Goal: Use online tool/utility: Utilize a website feature to perform a specific function

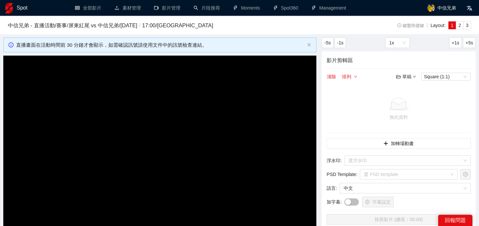
scroll to position [35, 0]
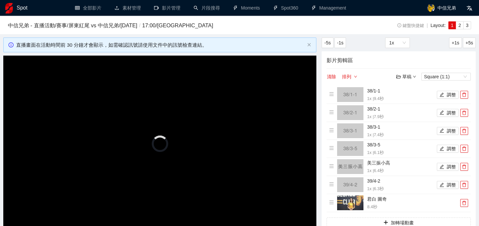
scroll to position [35, 0]
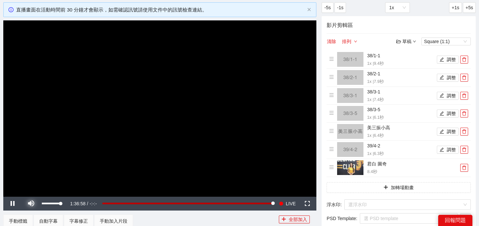
click at [29, 204] on span "Video Player" at bounding box center [31, 204] width 18 height 0
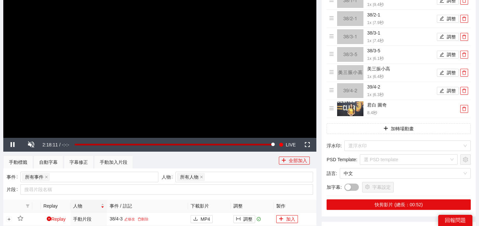
scroll to position [0, 0]
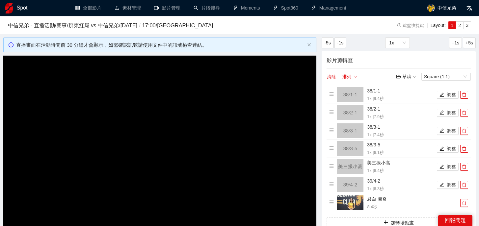
click at [22, 10] on h1 "Spot" at bounding box center [22, 8] width 11 height 16
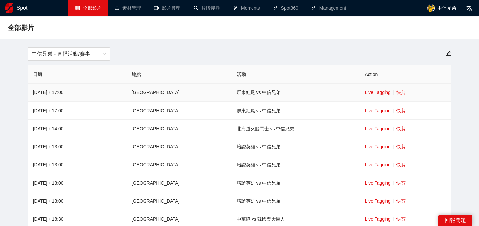
click at [396, 91] on link "快剪" at bounding box center [400, 92] width 9 height 5
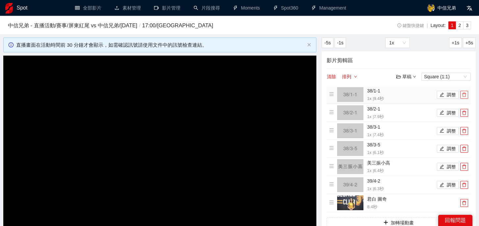
click at [465, 93] on icon "delete" at bounding box center [464, 95] width 4 height 4
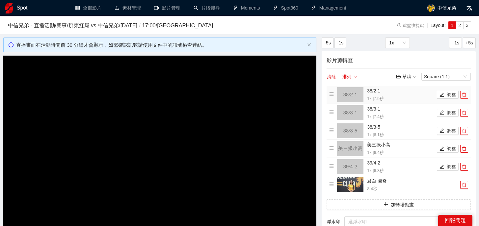
click at [465, 93] on icon "delete" at bounding box center [464, 95] width 4 height 4
click at [465, 111] on icon "delete" at bounding box center [464, 113] width 4 height 4
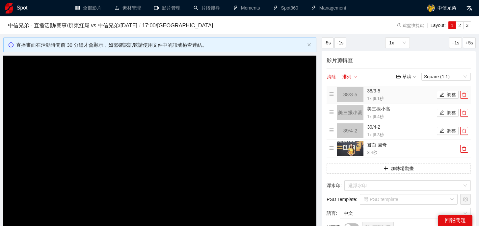
click at [465, 93] on icon "delete" at bounding box center [464, 95] width 4 height 4
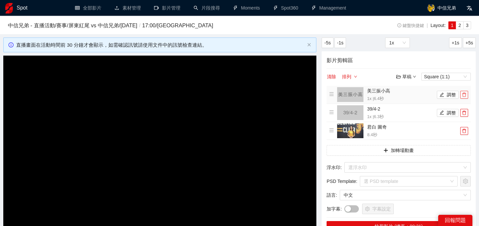
click at [465, 93] on icon "delete" at bounding box center [464, 95] width 4 height 4
click at [465, 111] on icon "delete" at bounding box center [464, 113] width 4 height 4
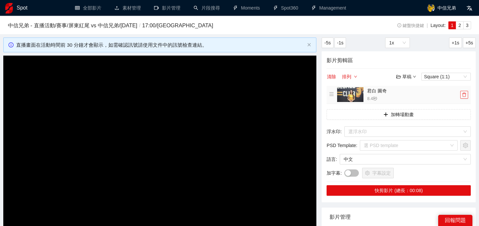
click at [465, 93] on icon "delete" at bounding box center [464, 95] width 4 height 4
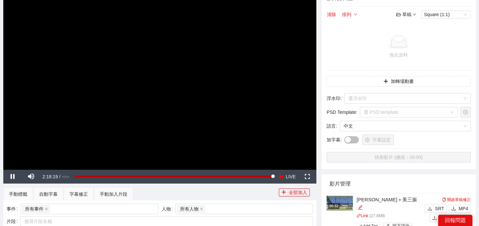
scroll to position [63, 0]
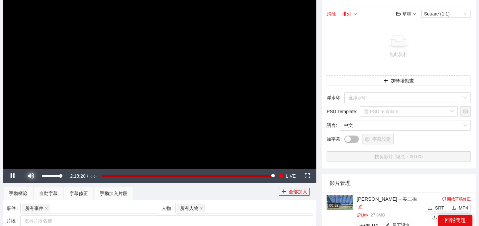
click at [33, 176] on span "Video Player" at bounding box center [31, 176] width 18 height 0
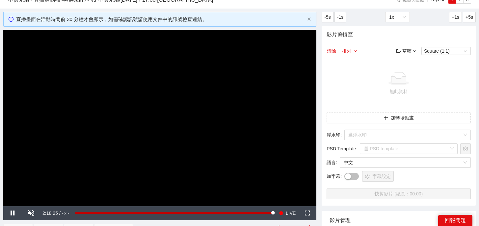
scroll to position [21, 0]
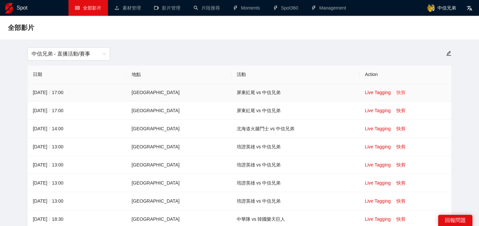
click at [396, 94] on link "快剪" at bounding box center [400, 92] width 9 height 5
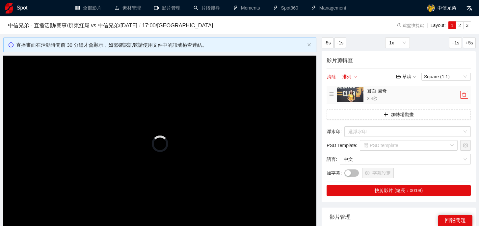
click at [465, 92] on icon "delete" at bounding box center [464, 94] width 5 height 5
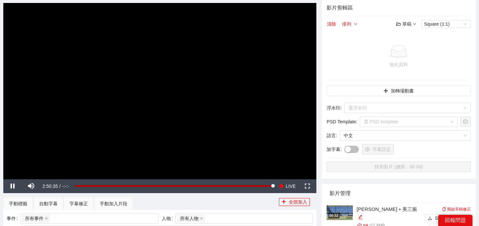
scroll to position [53, 0]
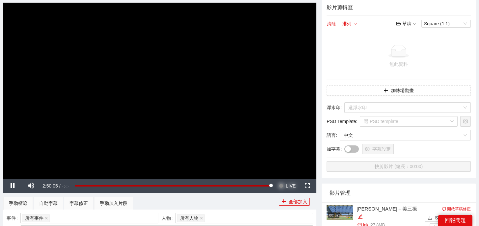
click at [289, 184] on span "LIVE" at bounding box center [291, 186] width 10 height 14
click at [247, 199] on div "手動標籤 自動字幕 字幕修正 手動加入片段" at bounding box center [140, 203] width 275 height 13
click at [287, 188] on span "LIVE" at bounding box center [291, 186] width 10 height 14
